Goal: Task Accomplishment & Management: Complete application form

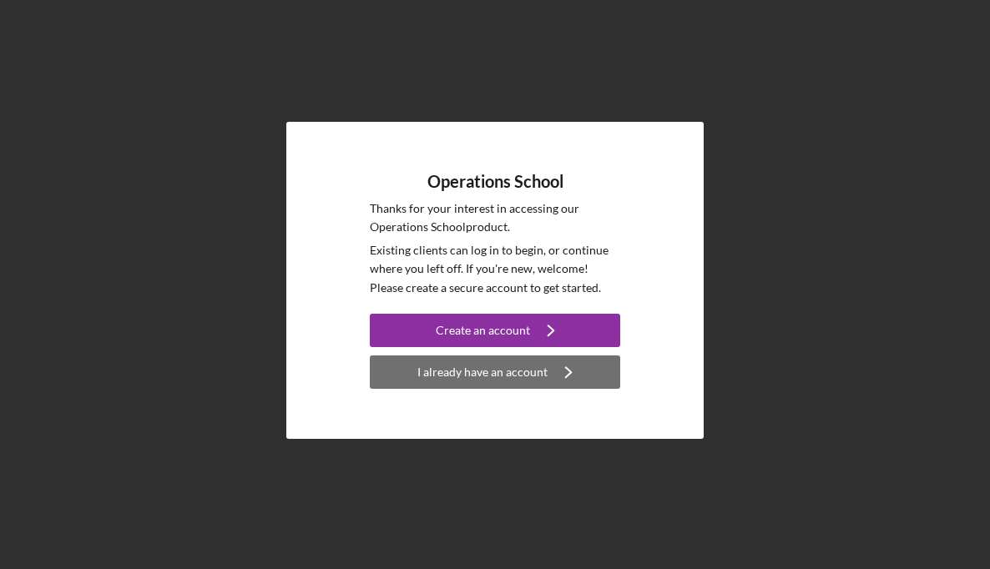
click at [477, 371] on div "I already have an account" at bounding box center [482, 372] width 130 height 33
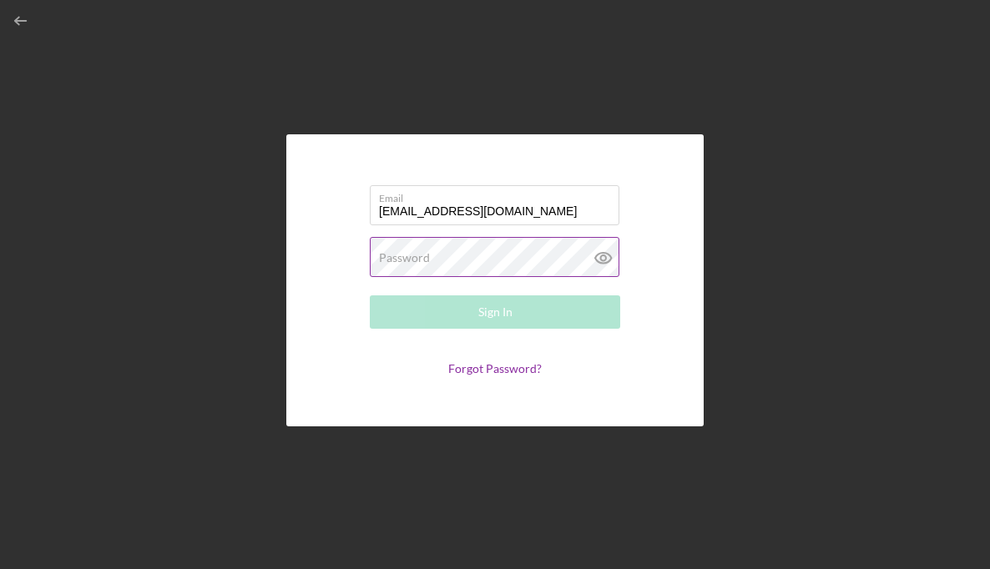
type input "[EMAIL_ADDRESS][DOMAIN_NAME]"
click at [402, 263] on label "Password" at bounding box center [404, 257] width 51 height 13
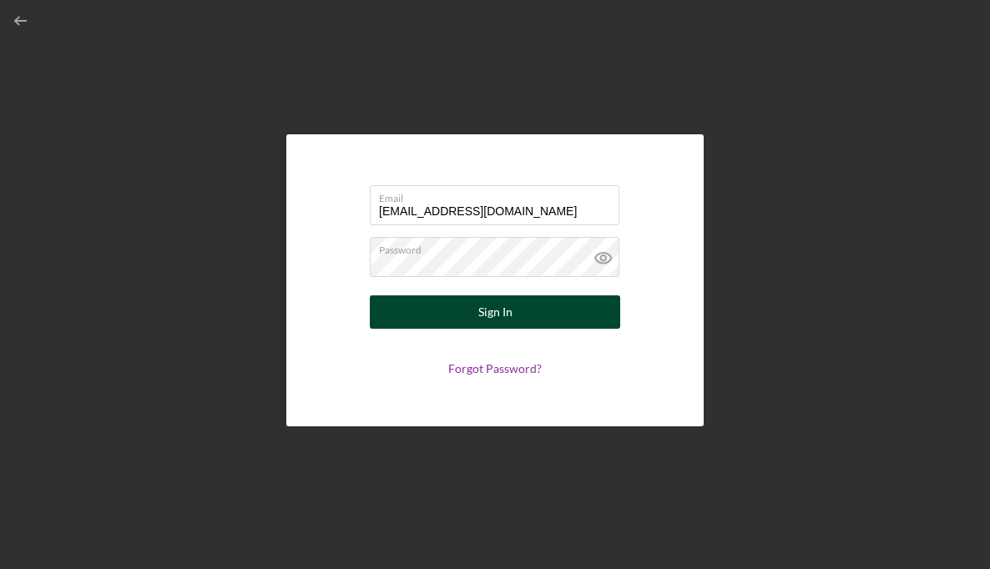
click at [436, 305] on button "Sign In" at bounding box center [495, 311] width 250 height 33
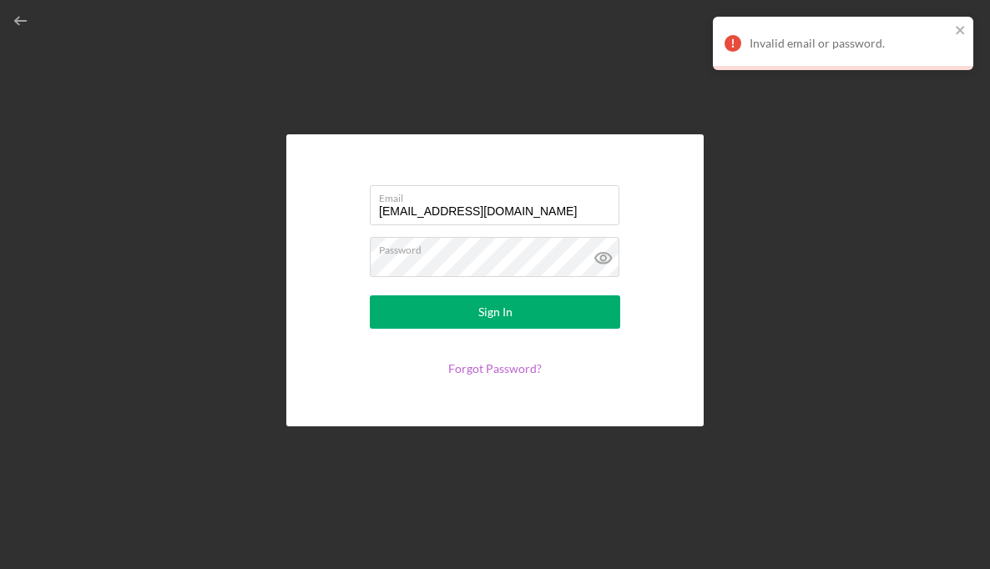
click at [503, 368] on link "Forgot Password?" at bounding box center [494, 368] width 93 height 14
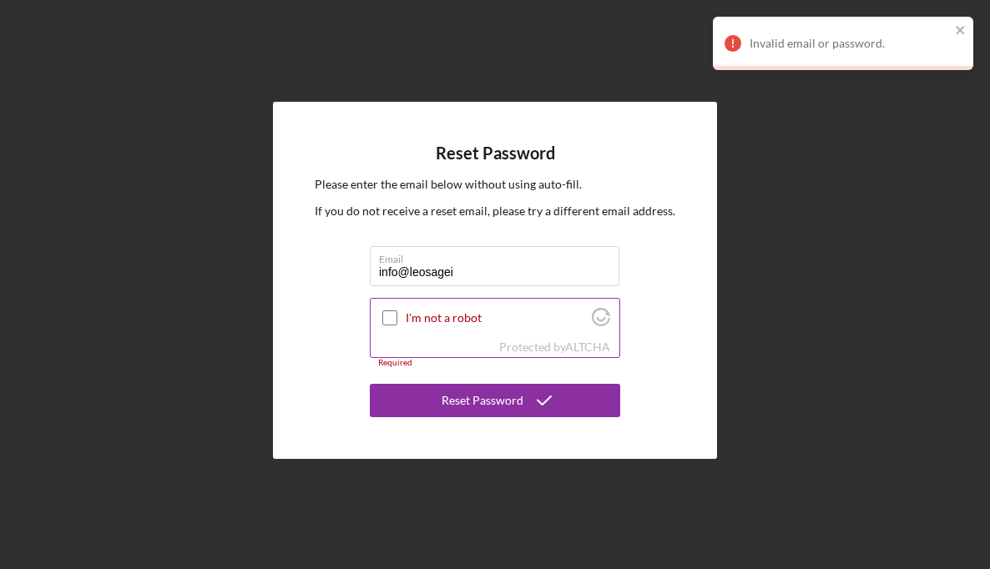
type input "[EMAIL_ADDRESS][DOMAIN_NAME]"
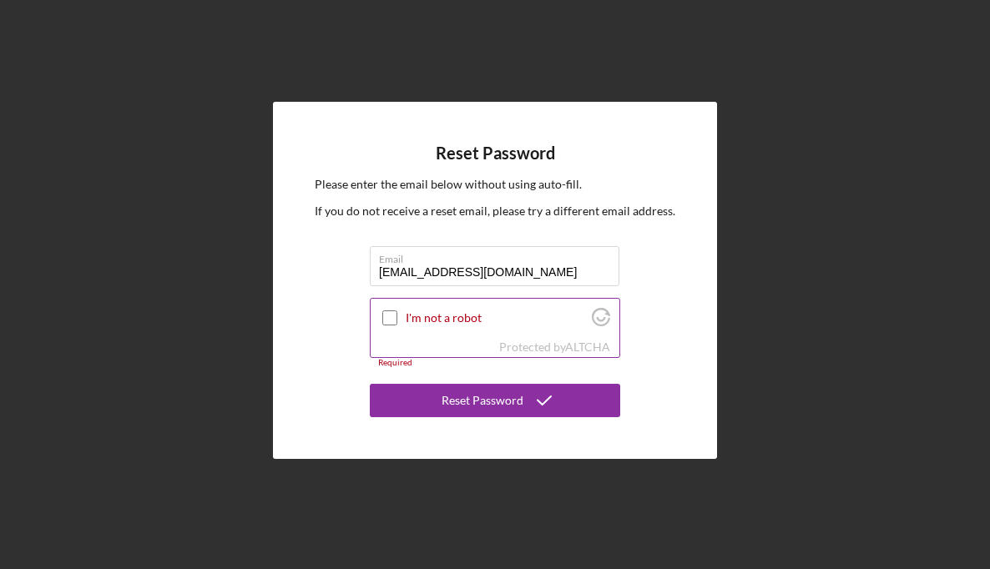
click at [390, 318] on input "I'm not a robot" at bounding box center [389, 318] width 15 height 15
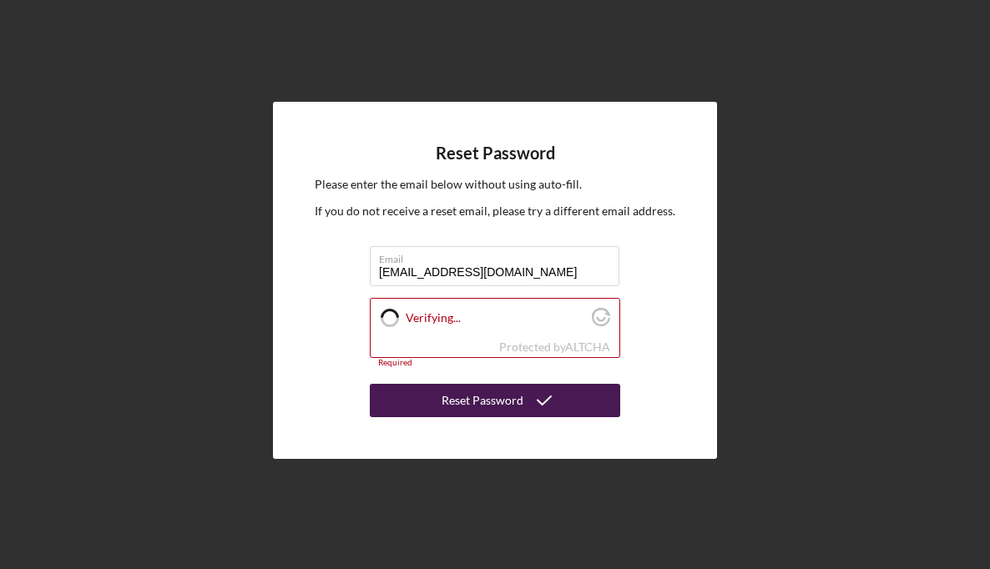
checkbox input "true"
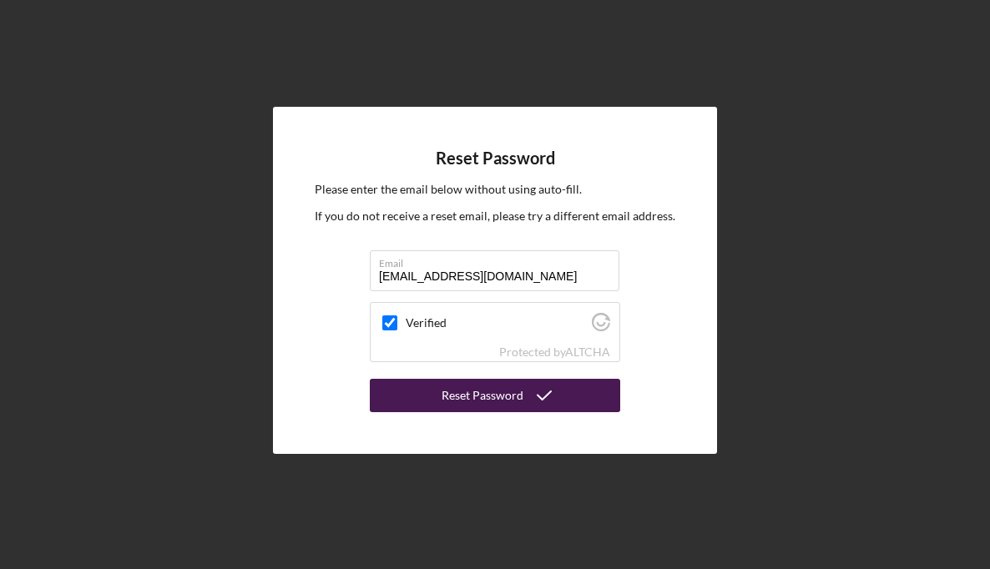
click at [436, 393] on button "Reset Password" at bounding box center [495, 395] width 250 height 33
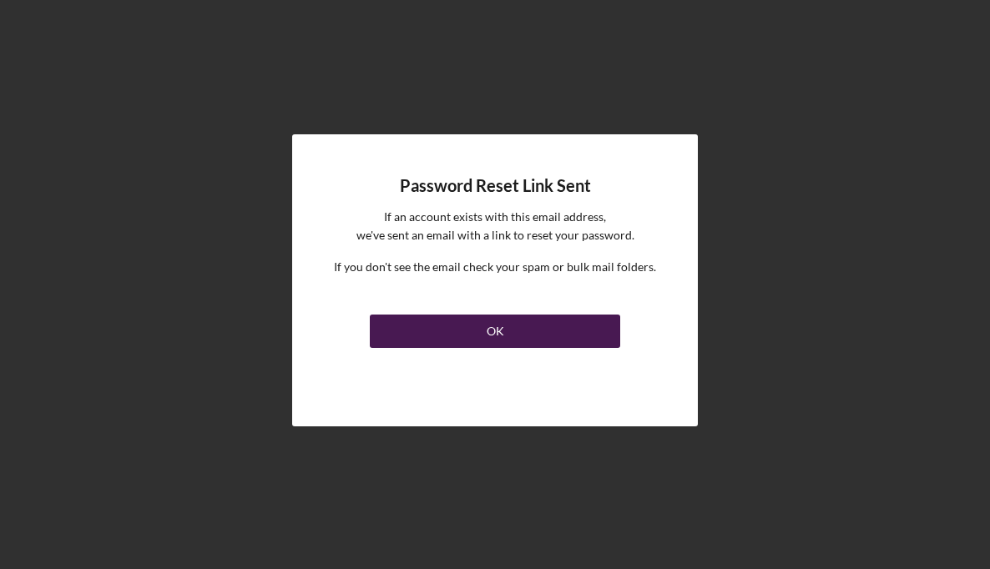
click at [474, 334] on button "OK" at bounding box center [495, 331] width 250 height 33
